Goal: Navigation & Orientation: Find specific page/section

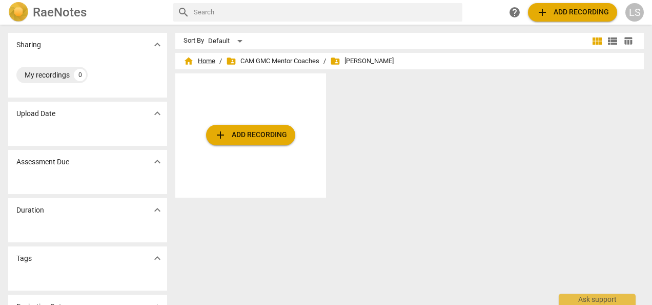
click at [205, 63] on span "home Home" at bounding box center [200, 61] width 32 height 10
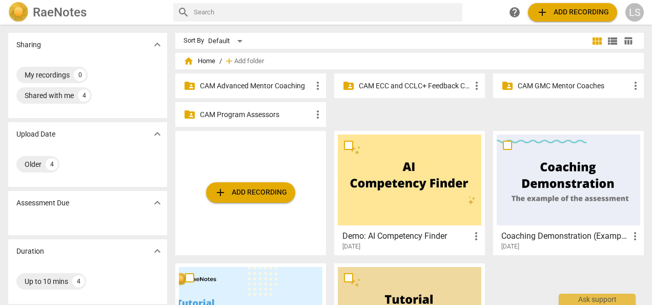
click at [241, 87] on p "CAM Advanced Mentor Coaching" at bounding box center [256, 86] width 112 height 11
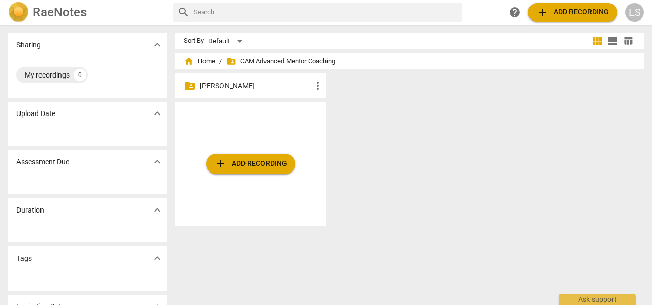
click at [241, 91] on div "folder_shared [PERSON_NAME] more_vert" at bounding box center [250, 85] width 151 height 25
click at [240, 86] on p "[PERSON_NAME]" at bounding box center [256, 86] width 112 height 11
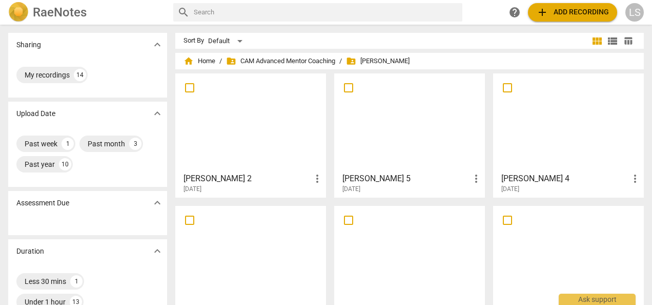
click at [415, 136] on div at bounding box center [410, 122] width 144 height 91
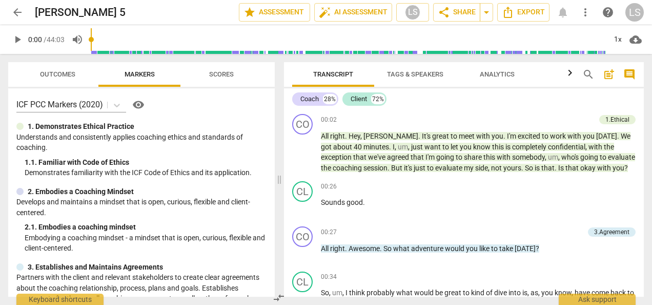
drag, startPoint x: 326, startPoint y: 177, endPoint x: 279, endPoint y: 172, distance: 47.5
click at [279, 172] on span at bounding box center [279, 179] width 6 height 251
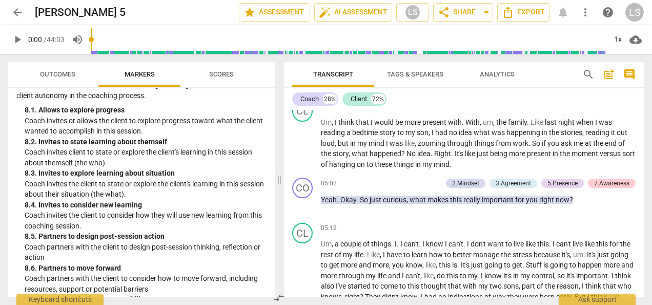
scroll to position [1266, 0]
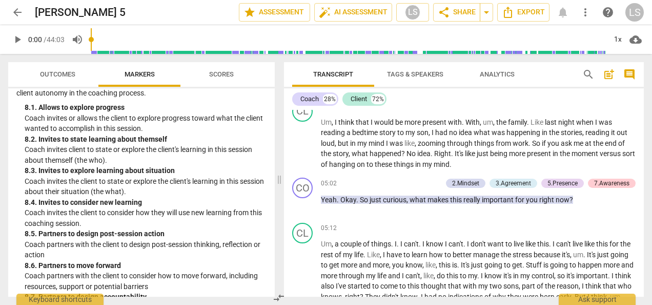
click at [643, 175] on div "CO play_arrow pause 00:02 + Add competency 1.Ethical keyboard_arrow_right All r…" at bounding box center [464, 203] width 360 height 187
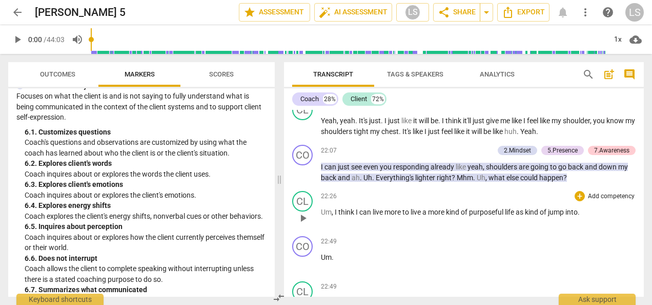
scroll to position [3221, 0]
